Goal: Transaction & Acquisition: Purchase product/service

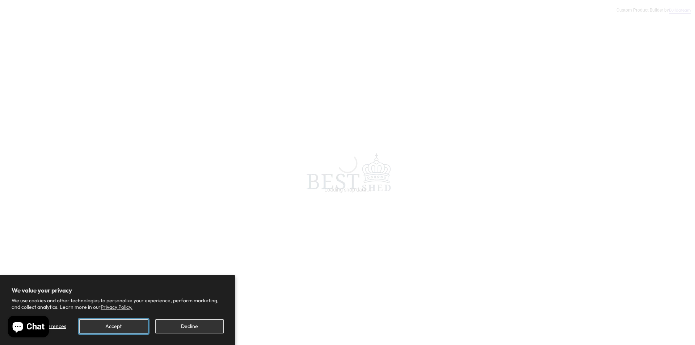
click at [112, 323] on button "Accept" at bounding box center [113, 326] width 68 height 14
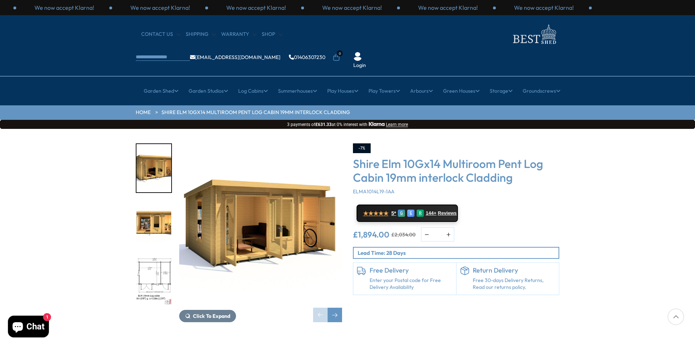
click at [253, 187] on img "1 / 11" at bounding box center [260, 224] width 163 height 163
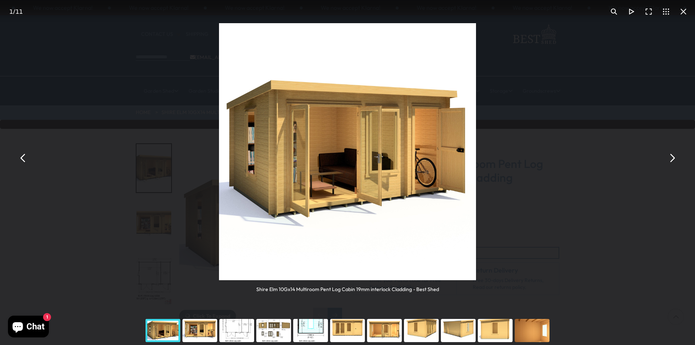
click at [682, 157] on div "Shire Elm 10Gx14 Multiroom Pent Log Cabin 19mm interlock Cladding - Best Shed" at bounding box center [347, 158] width 695 height 316
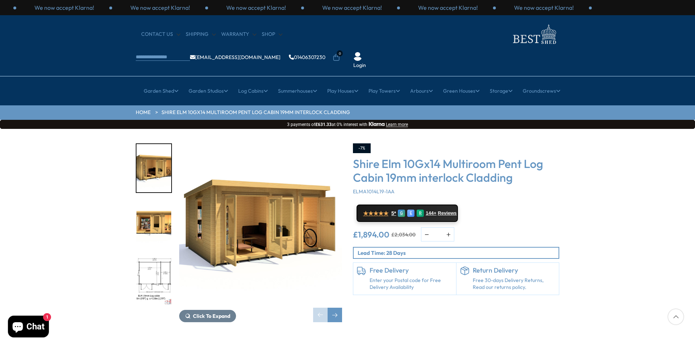
drag, startPoint x: 672, startPoint y: 126, endPoint x: 669, endPoint y: 154, distance: 28.7
click at [669, 154] on div "Click To Expand Click To Expand Click To Expand Click To Expand Click To Expand…" at bounding box center [347, 238] width 695 height 219
click at [208, 287] on div "Click To Expand" at bounding box center [260, 232] width 163 height 179
click at [210, 313] on span "Click To Expand" at bounding box center [211, 316] width 37 height 7
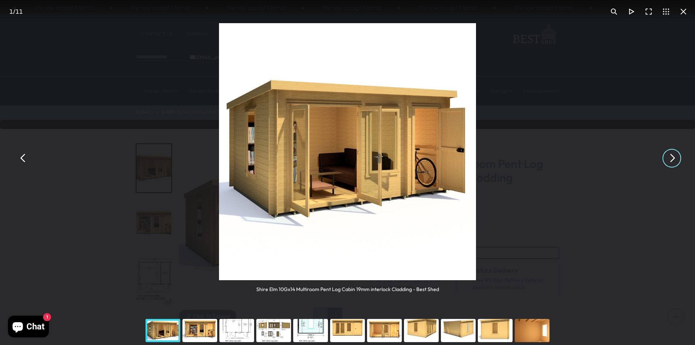
click at [676, 162] on button "You can close this modal content with the ESC key" at bounding box center [671, 157] width 17 height 17
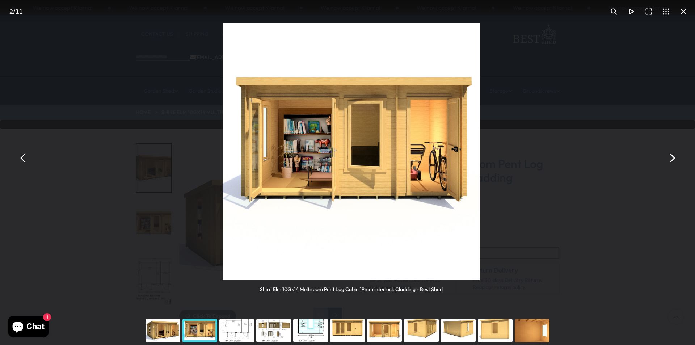
click at [676, 161] on button "You can close this modal content with the ESC key" at bounding box center [671, 157] width 17 height 17
